Goal: Browse casually

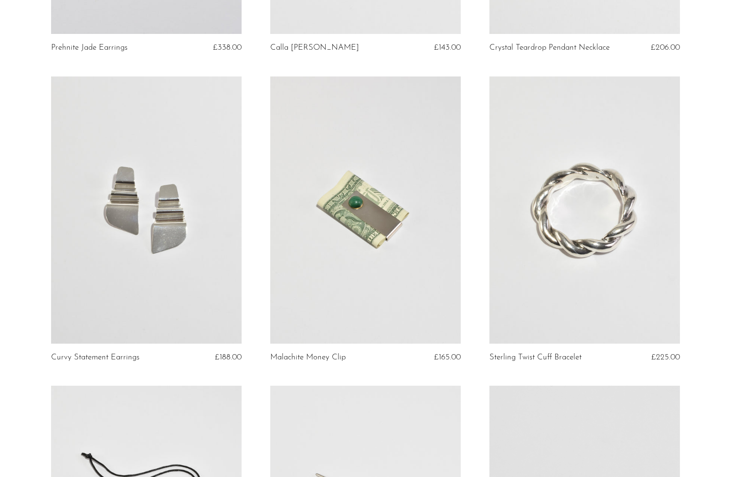
scroll to position [633, 0]
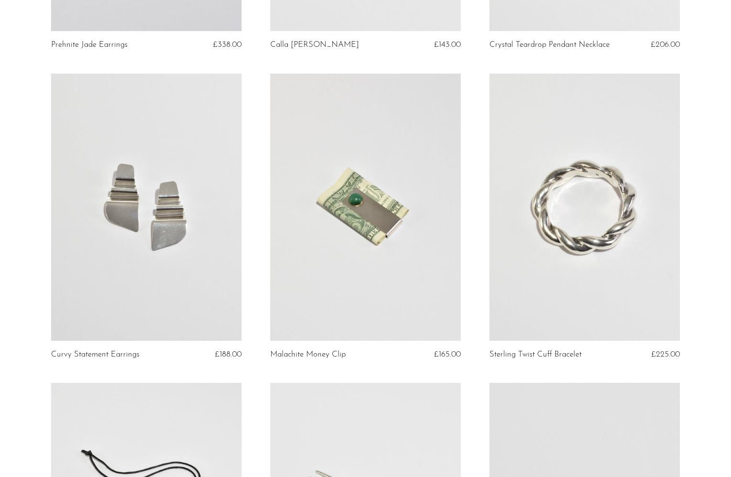
click at [355, 236] on link at bounding box center [365, 207] width 191 height 267
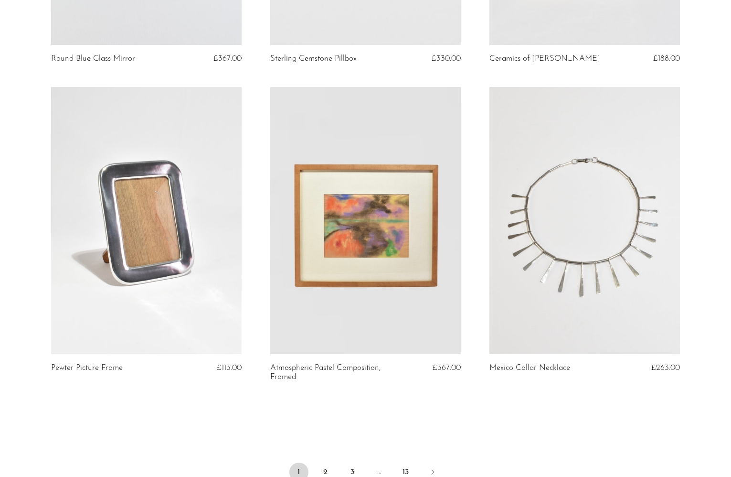
scroll to position [3431, 0]
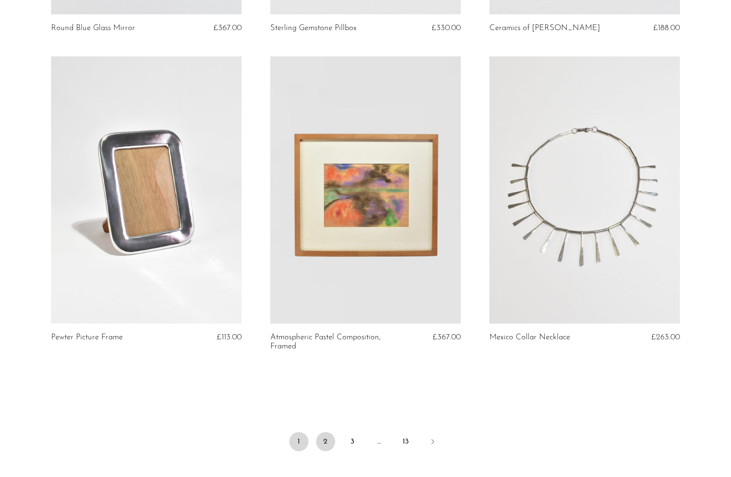
click at [324, 442] on link "2" at bounding box center [325, 441] width 19 height 19
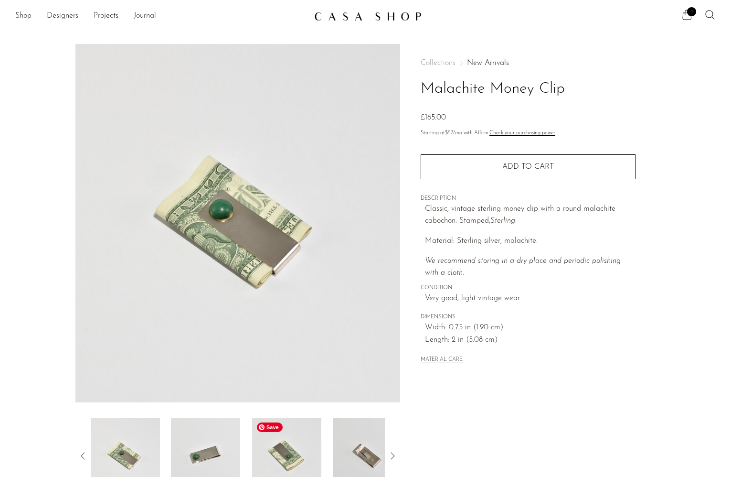
click at [282, 449] on img at bounding box center [286, 455] width 69 height 76
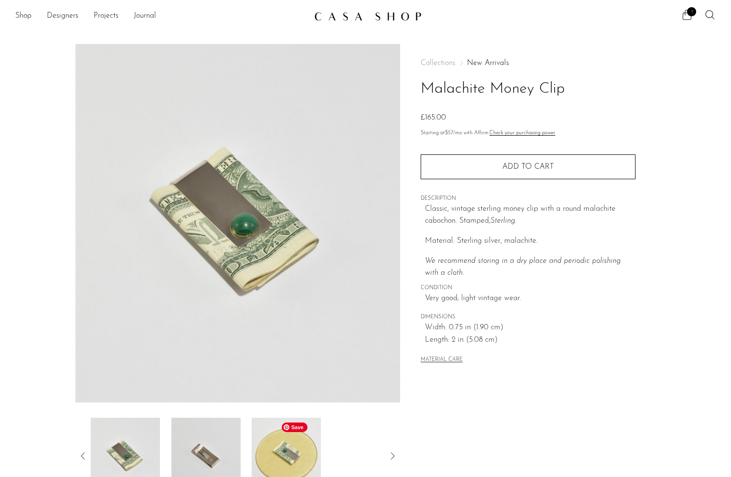
click at [276, 456] on img at bounding box center [286, 455] width 69 height 76
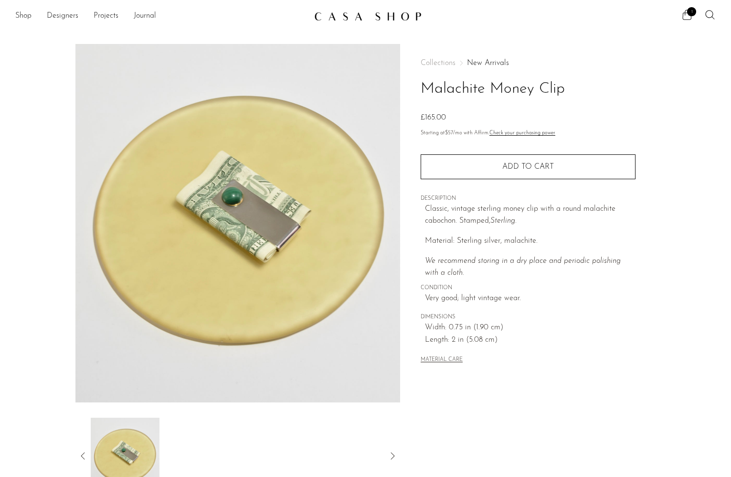
click at [86, 452] on icon at bounding box center [82, 455] width 11 height 11
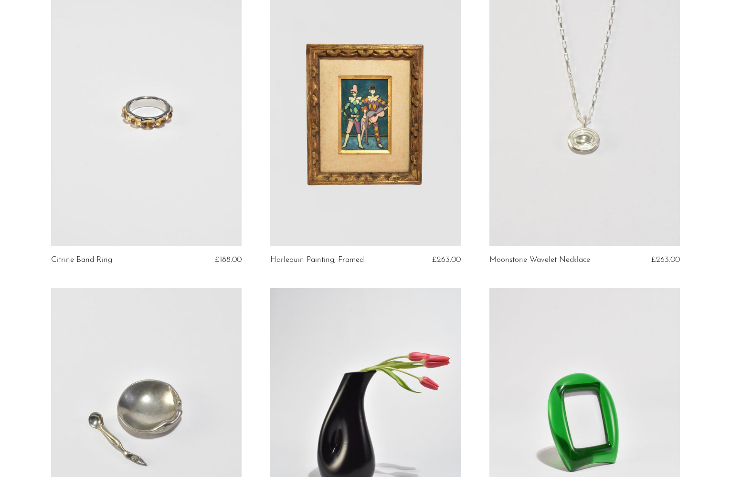
scroll to position [718, 0]
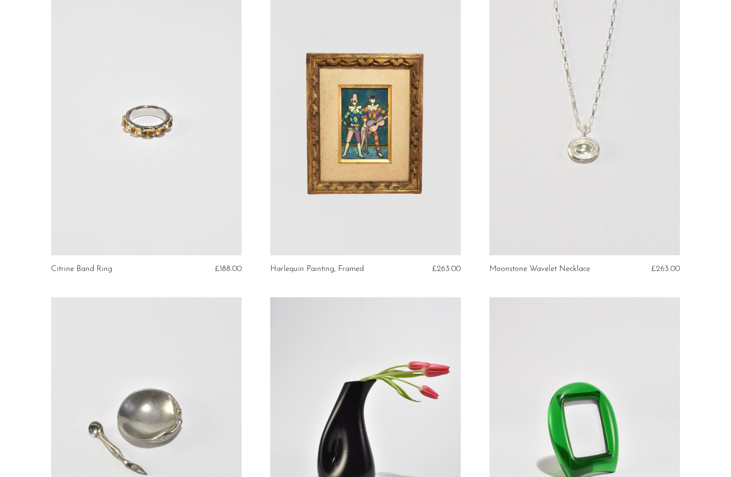
drag, startPoint x: 338, startPoint y: 198, endPoint x: 661, endPoint y: 16, distance: 371.3
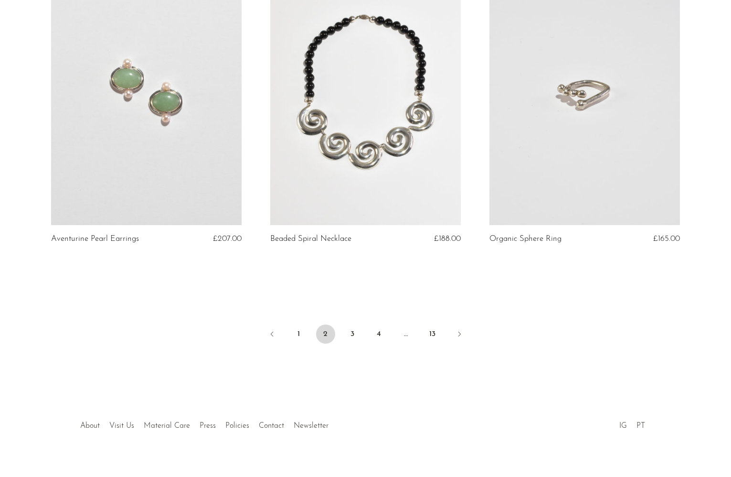
scroll to position [3552, 0]
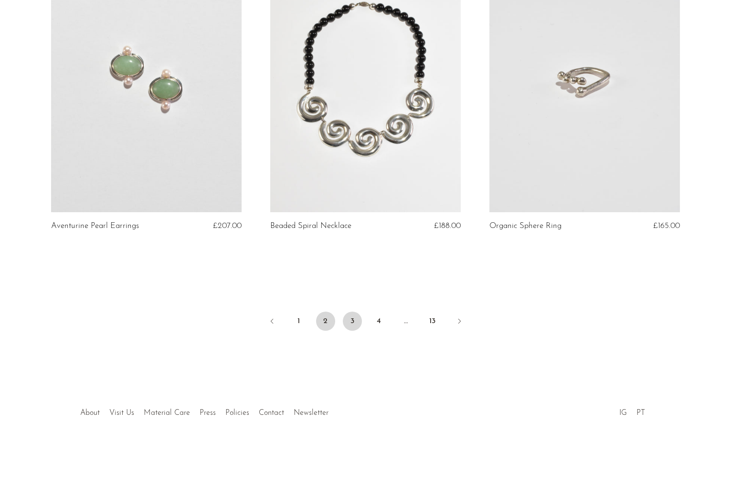
click at [349, 320] on link "3" at bounding box center [352, 320] width 19 height 19
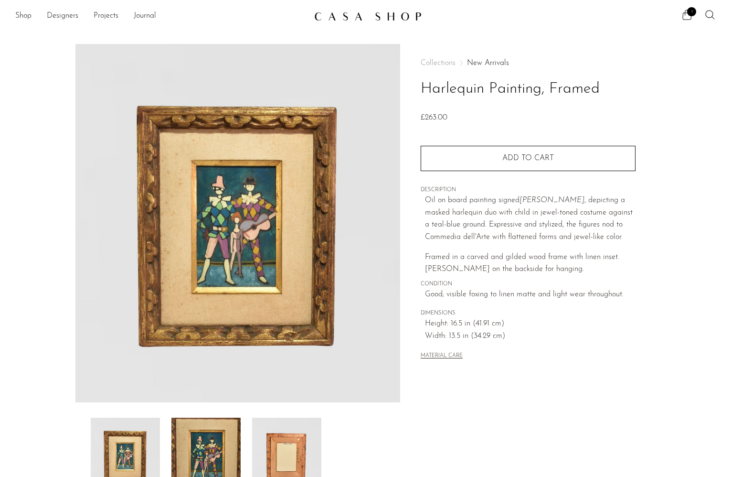
scroll to position [20, 0]
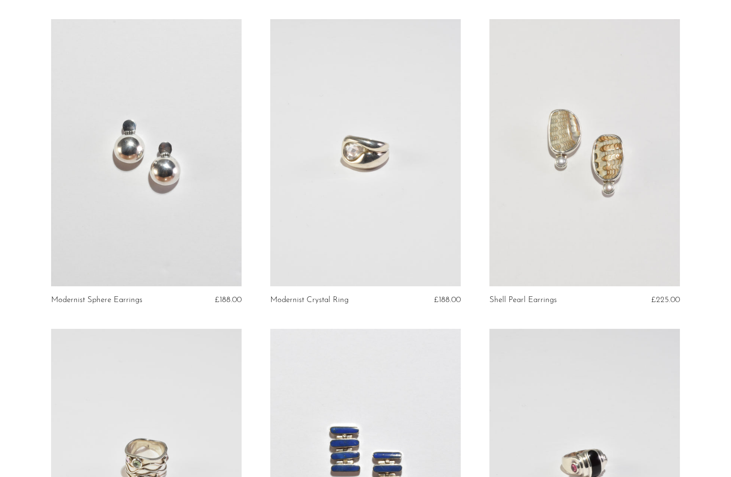
scroll to position [1623, 0]
